Goal: Task Accomplishment & Management: Manage account settings

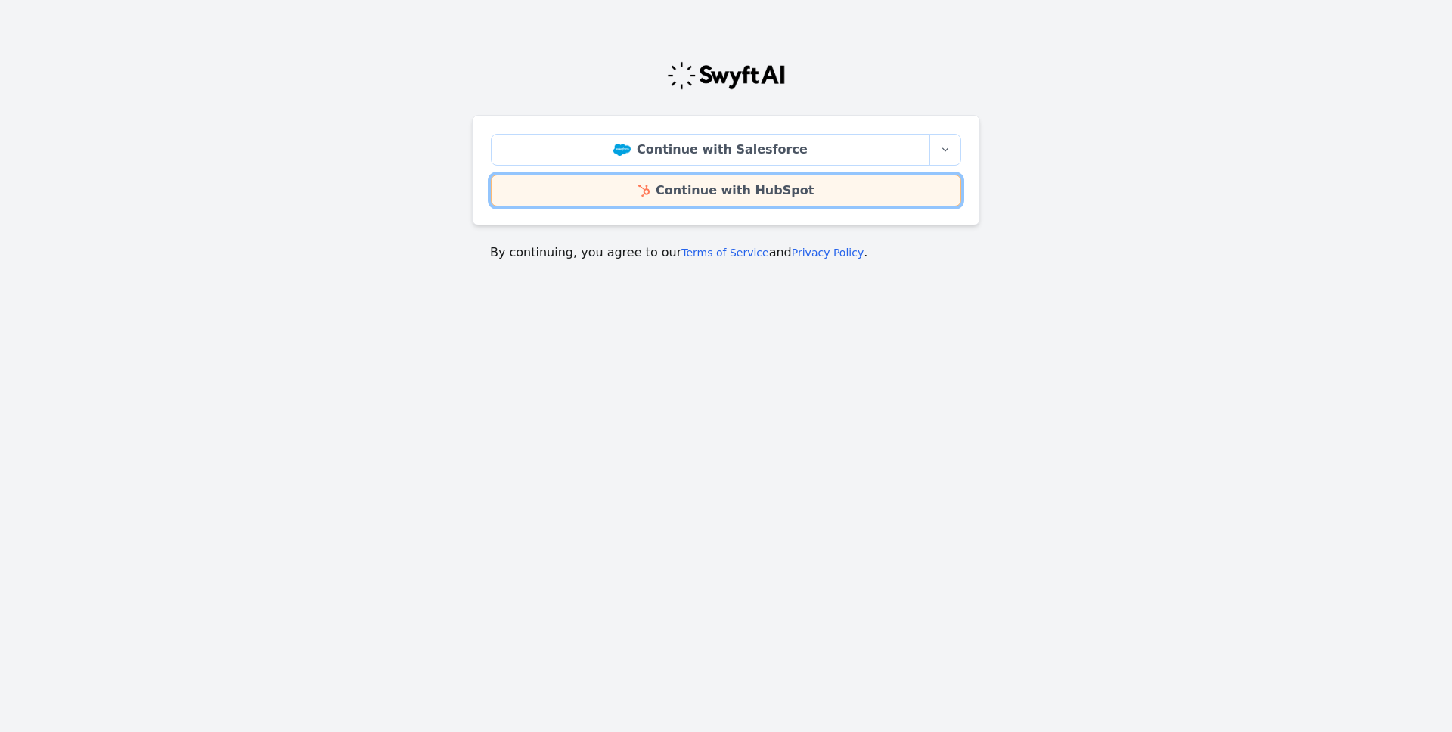
click at [752, 198] on link "Continue with HubSpot" at bounding box center [726, 191] width 470 height 32
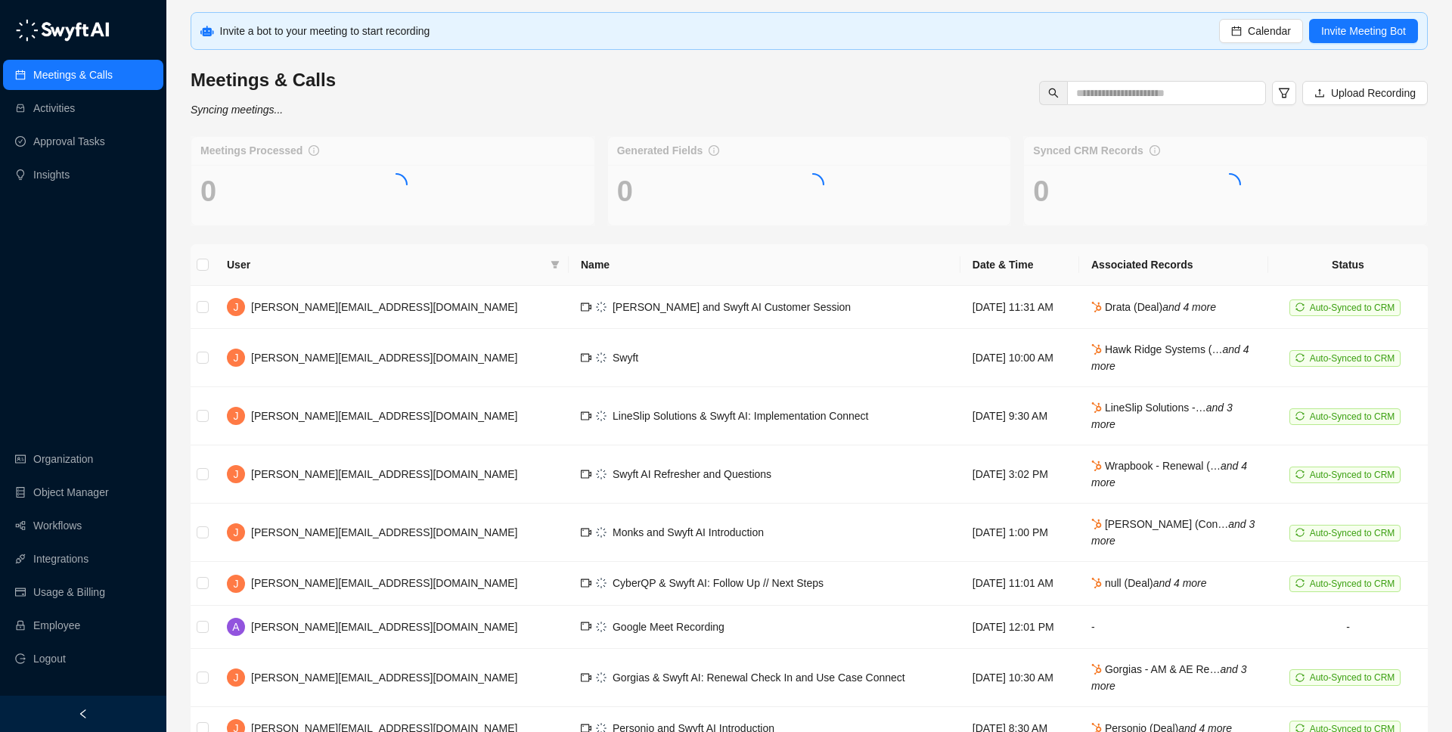
click at [31, 709] on div at bounding box center [83, 714] width 166 height 36
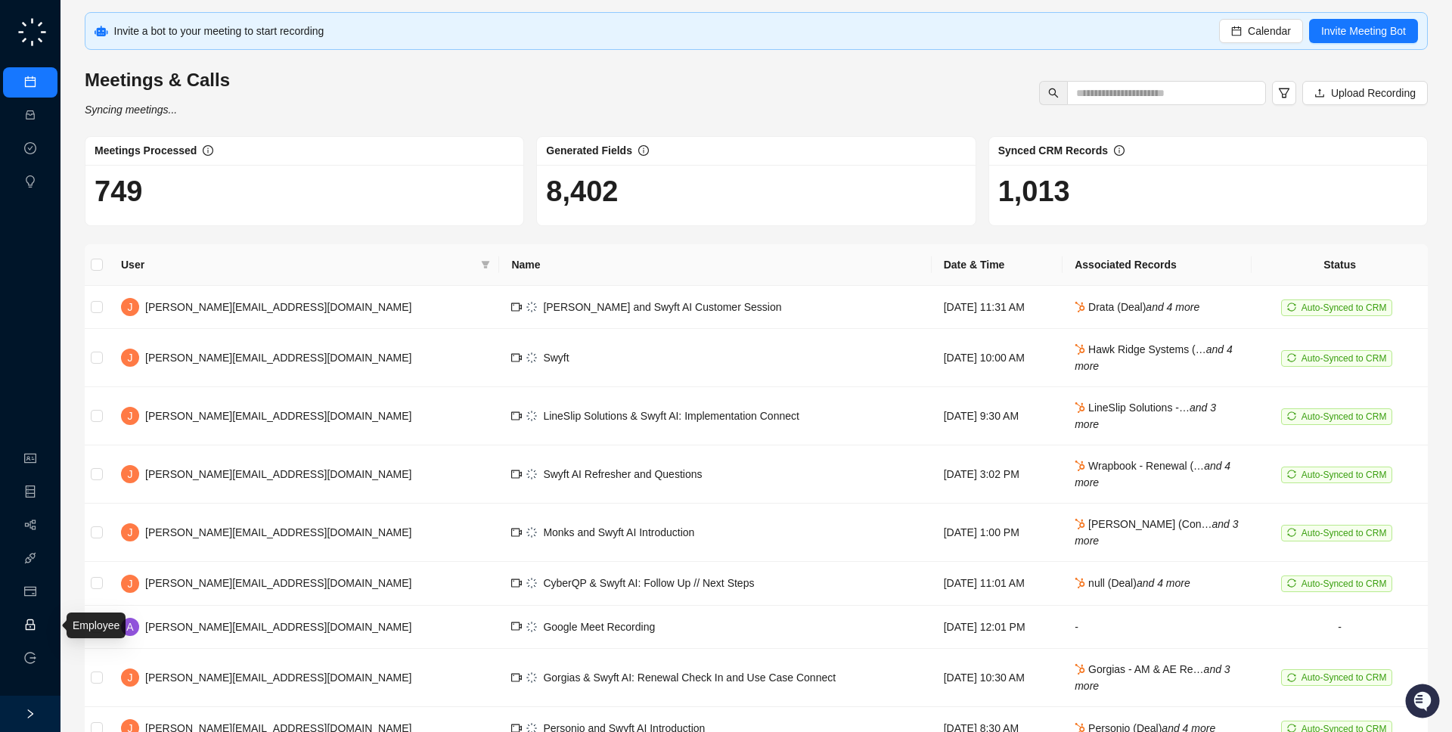
click at [44, 625] on link "Employee" at bounding box center [67, 625] width 47 height 12
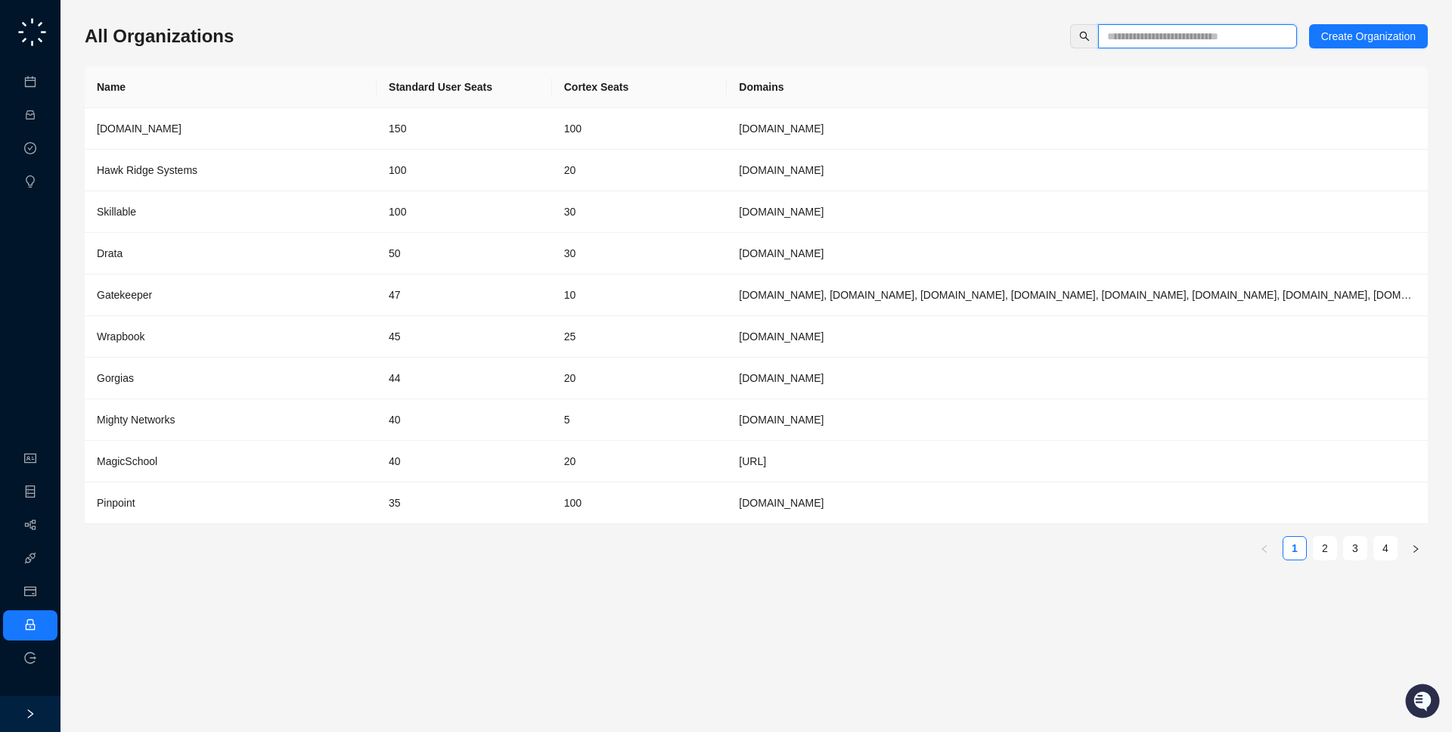
click at [1127, 33] on input "text" at bounding box center [1191, 36] width 169 height 17
type input "*"
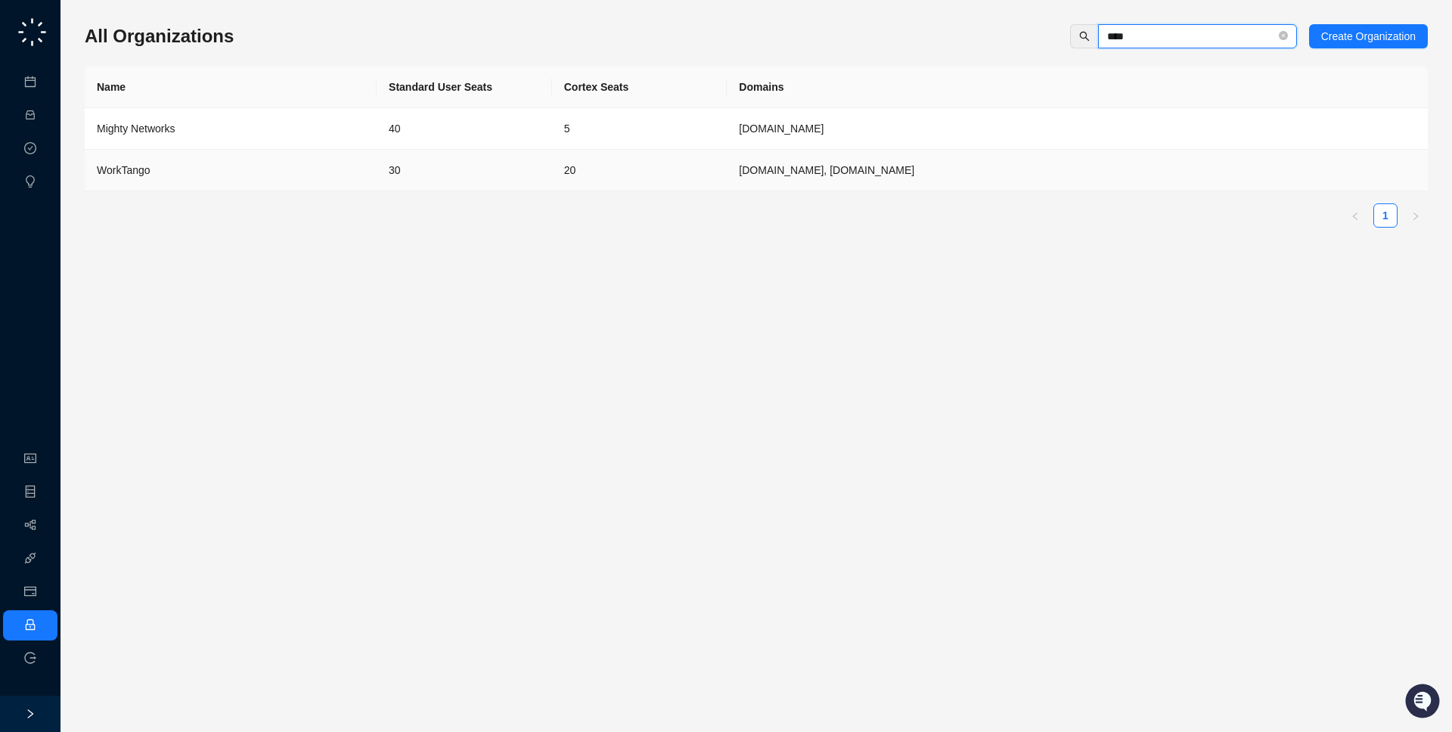
type input "****"
click at [898, 167] on td "kazoohr.com, worktango.com" at bounding box center [1077, 171] width 701 height 42
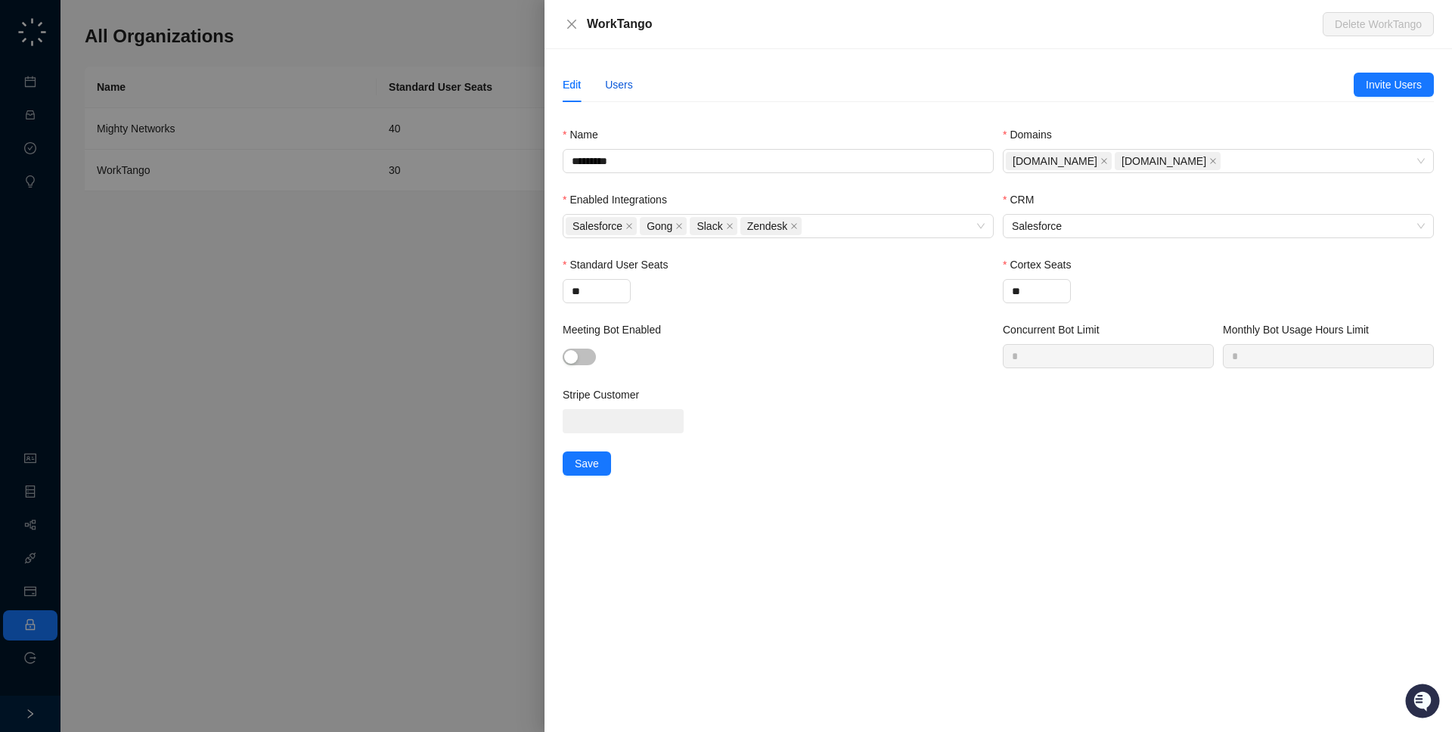
click at [623, 88] on div "Users" at bounding box center [619, 84] width 28 height 17
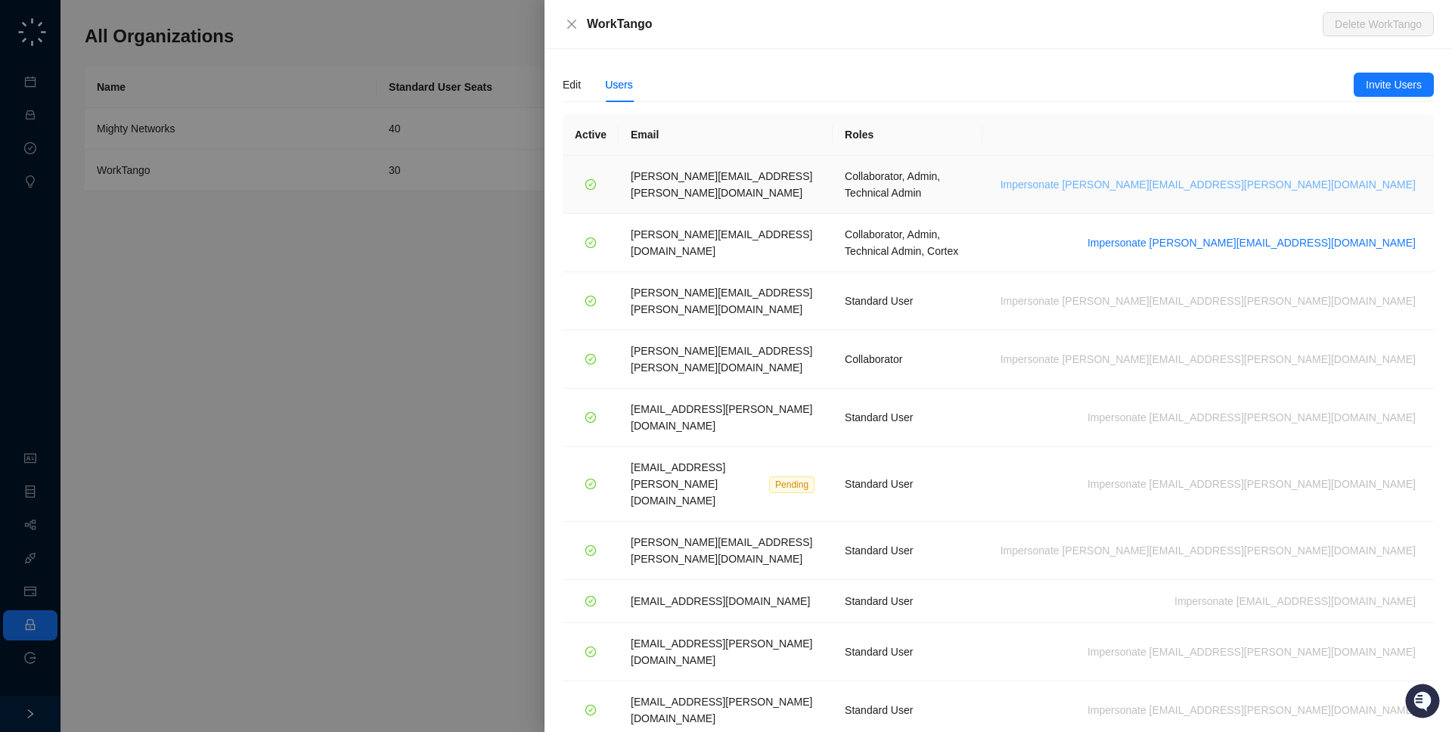
click at [1313, 176] on span "Impersonate lisa.hall@worktango.com" at bounding box center [1208, 184] width 415 height 17
